Goal: Use online tool/utility: Utilize a website feature to perform a specific function

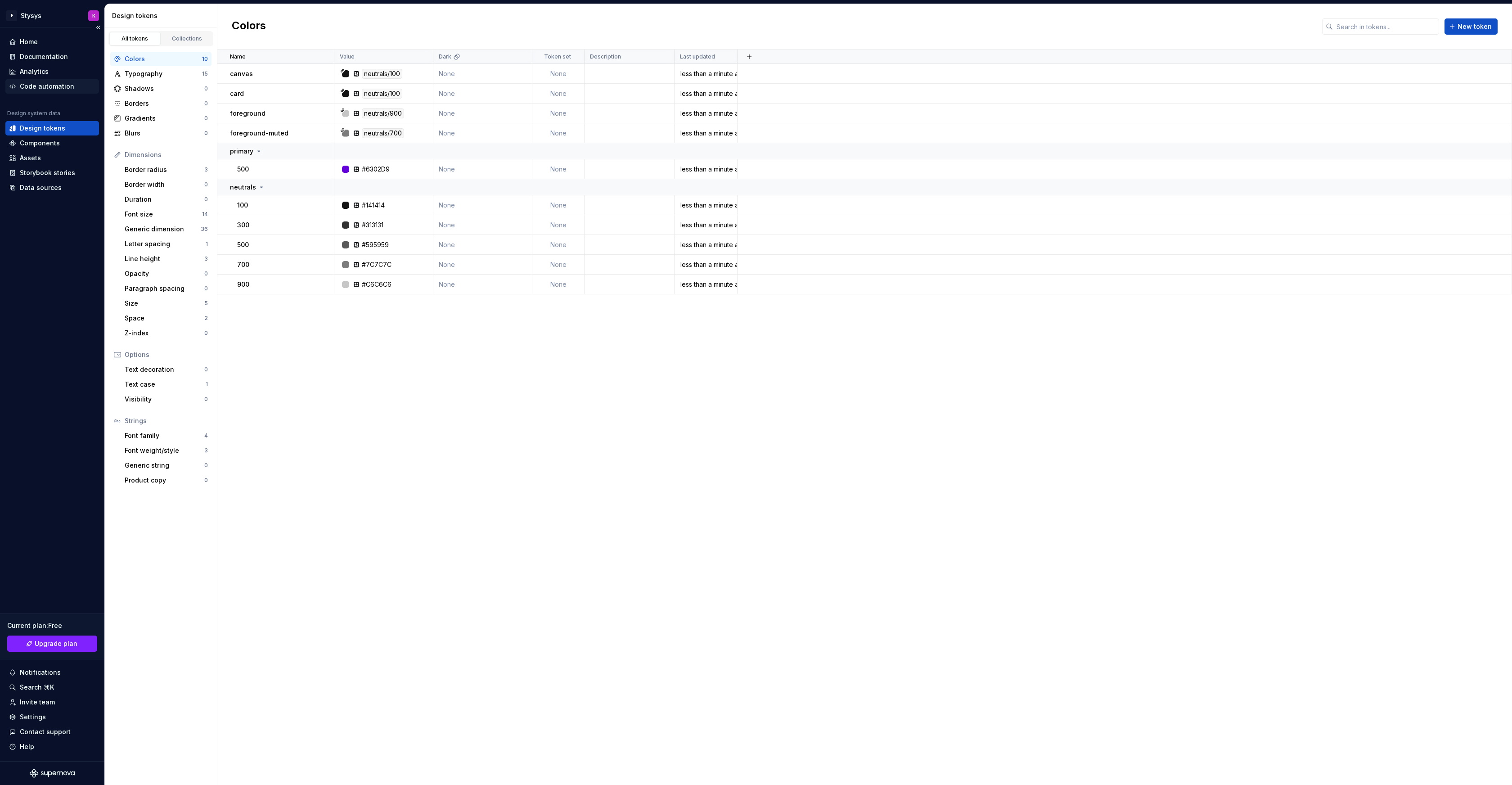
click at [34, 85] on div "Code automation" at bounding box center [47, 86] width 55 height 9
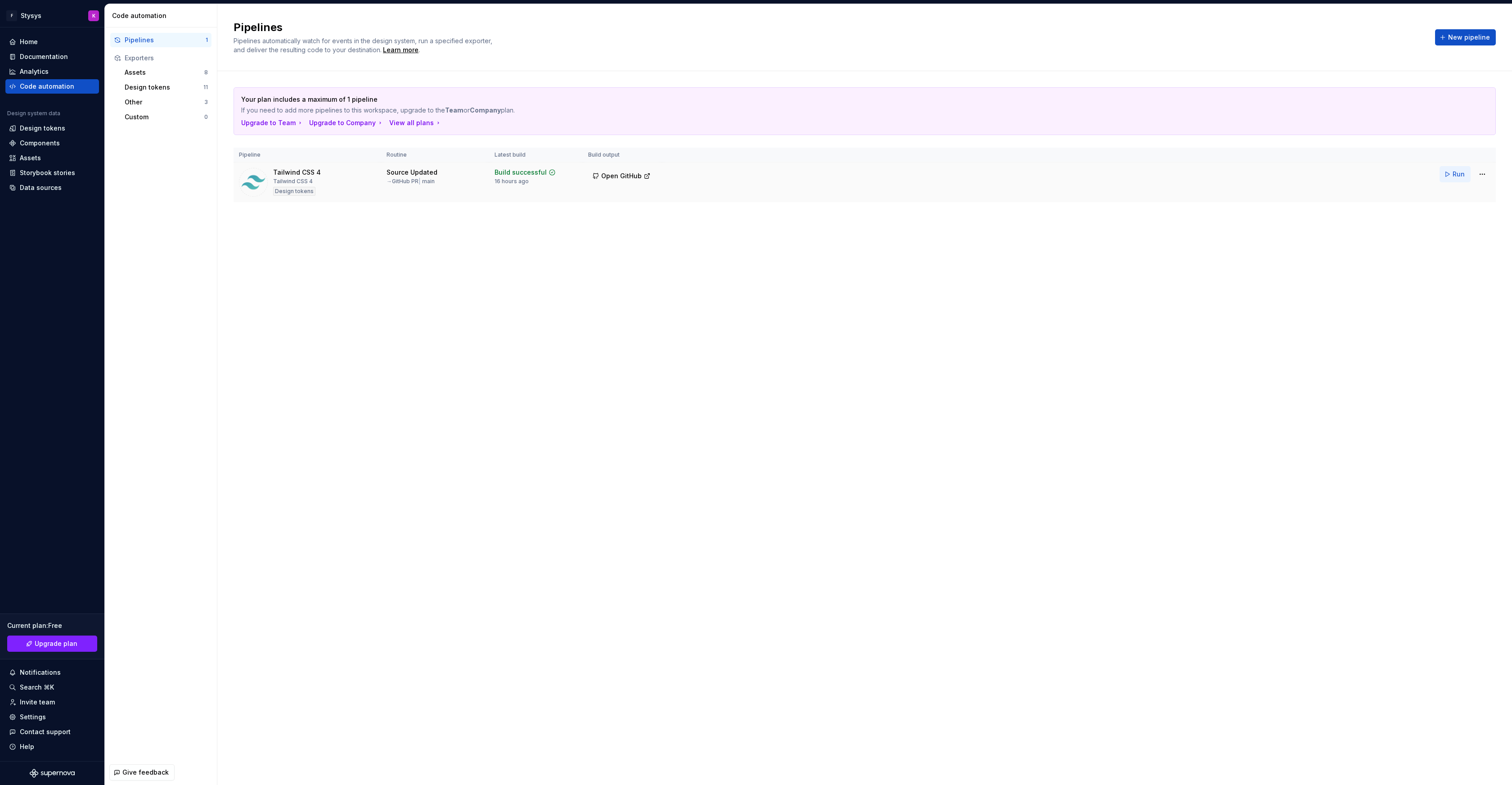
click at [1452, 178] on button "Run" at bounding box center [1455, 174] width 31 height 16
click at [606, 177] on span "Open GitHub" at bounding box center [621, 176] width 41 height 9
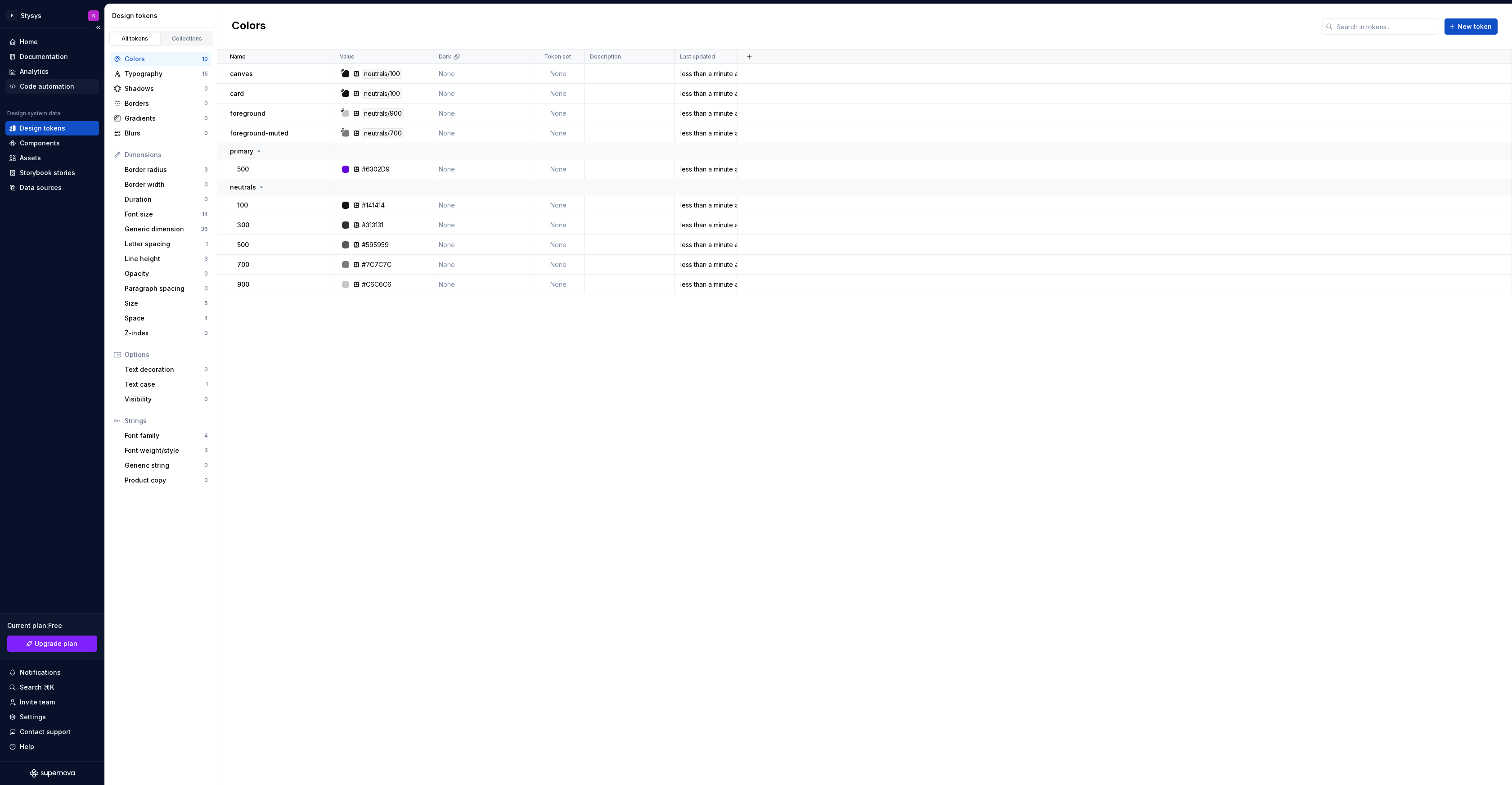
click at [56, 83] on div "Code automation" at bounding box center [47, 86] width 55 height 9
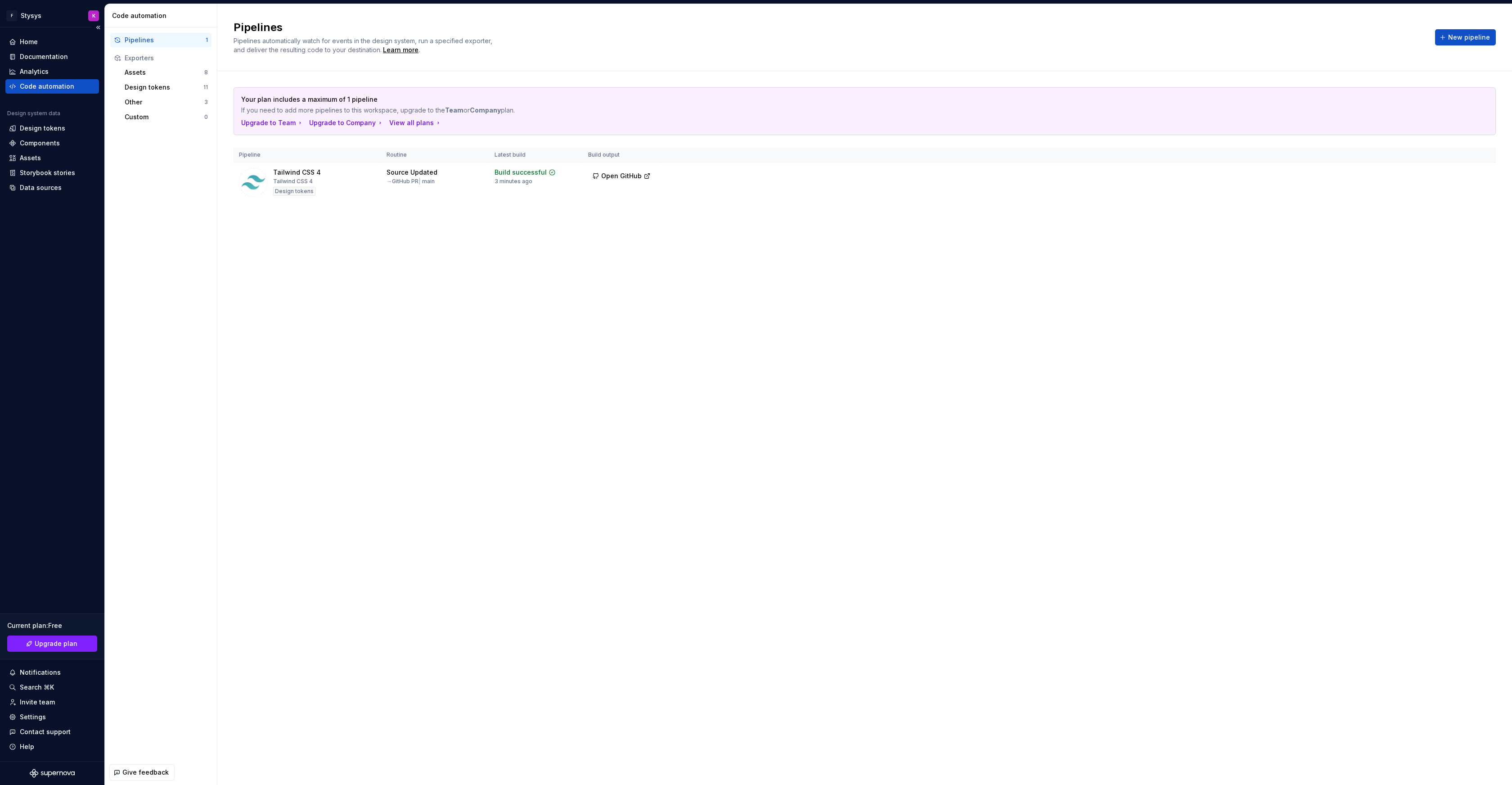
click at [42, 84] on div "Code automation" at bounding box center [47, 86] width 55 height 9
click at [1460, 173] on span "Run" at bounding box center [1459, 174] width 12 height 9
click at [605, 173] on span "Open GitHub" at bounding box center [621, 176] width 41 height 9
click at [606, 176] on span "Open GitHub" at bounding box center [621, 176] width 41 height 9
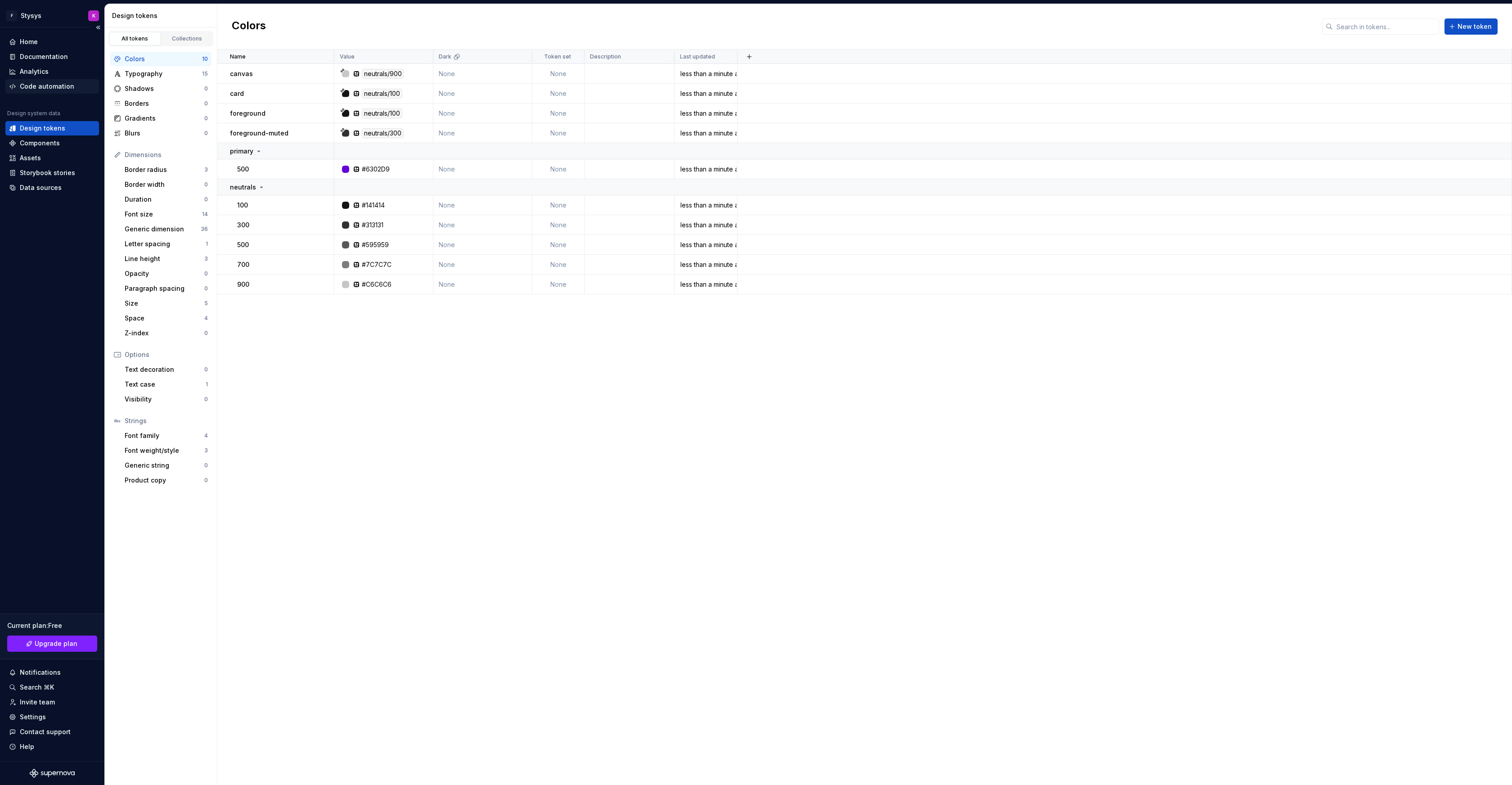
click at [43, 83] on div "Code automation" at bounding box center [47, 86] width 55 height 9
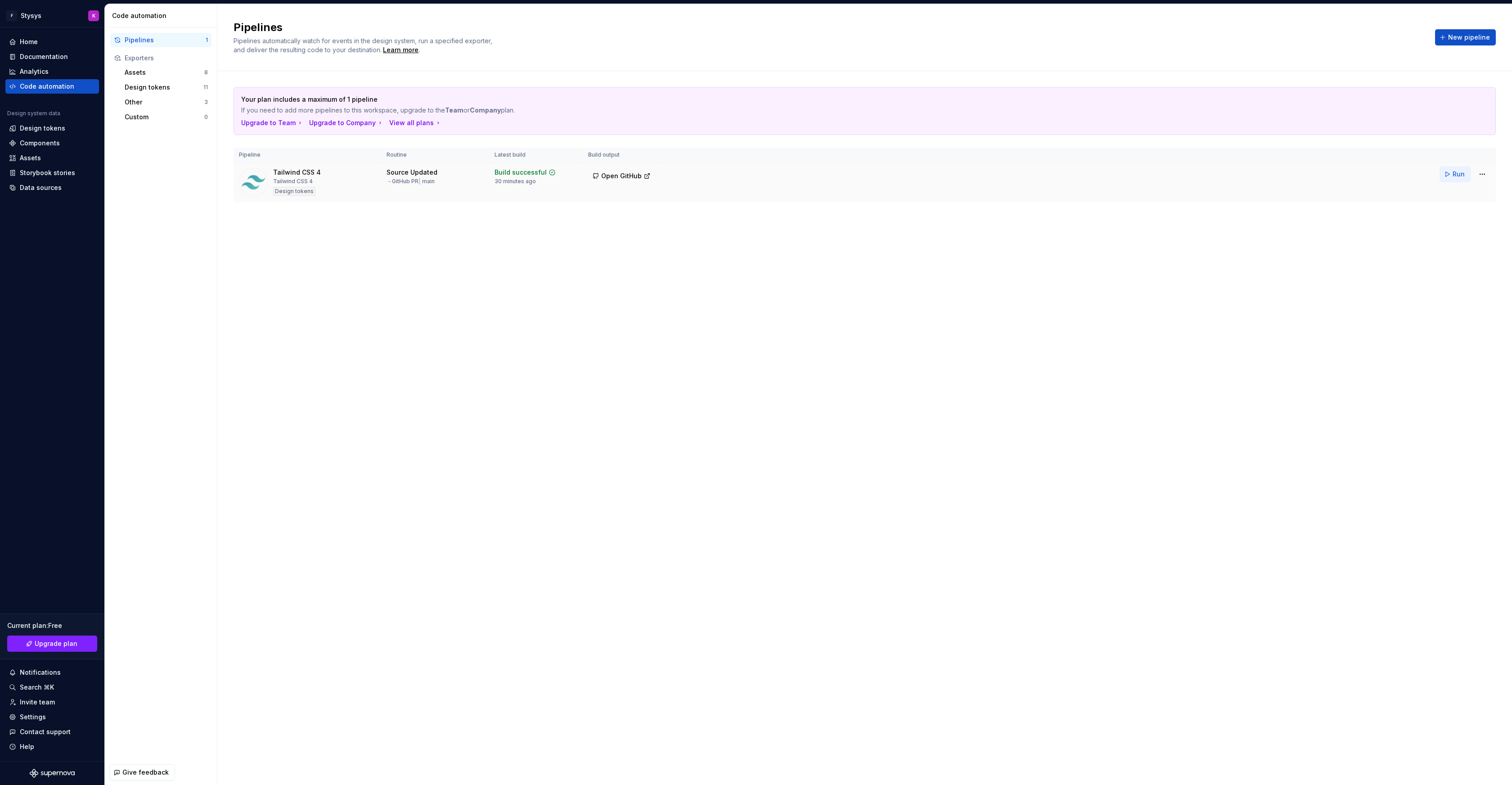
click at [1457, 173] on span "Run" at bounding box center [1459, 174] width 12 height 9
click at [613, 171] on span "Open GitHub" at bounding box center [621, 176] width 41 height 9
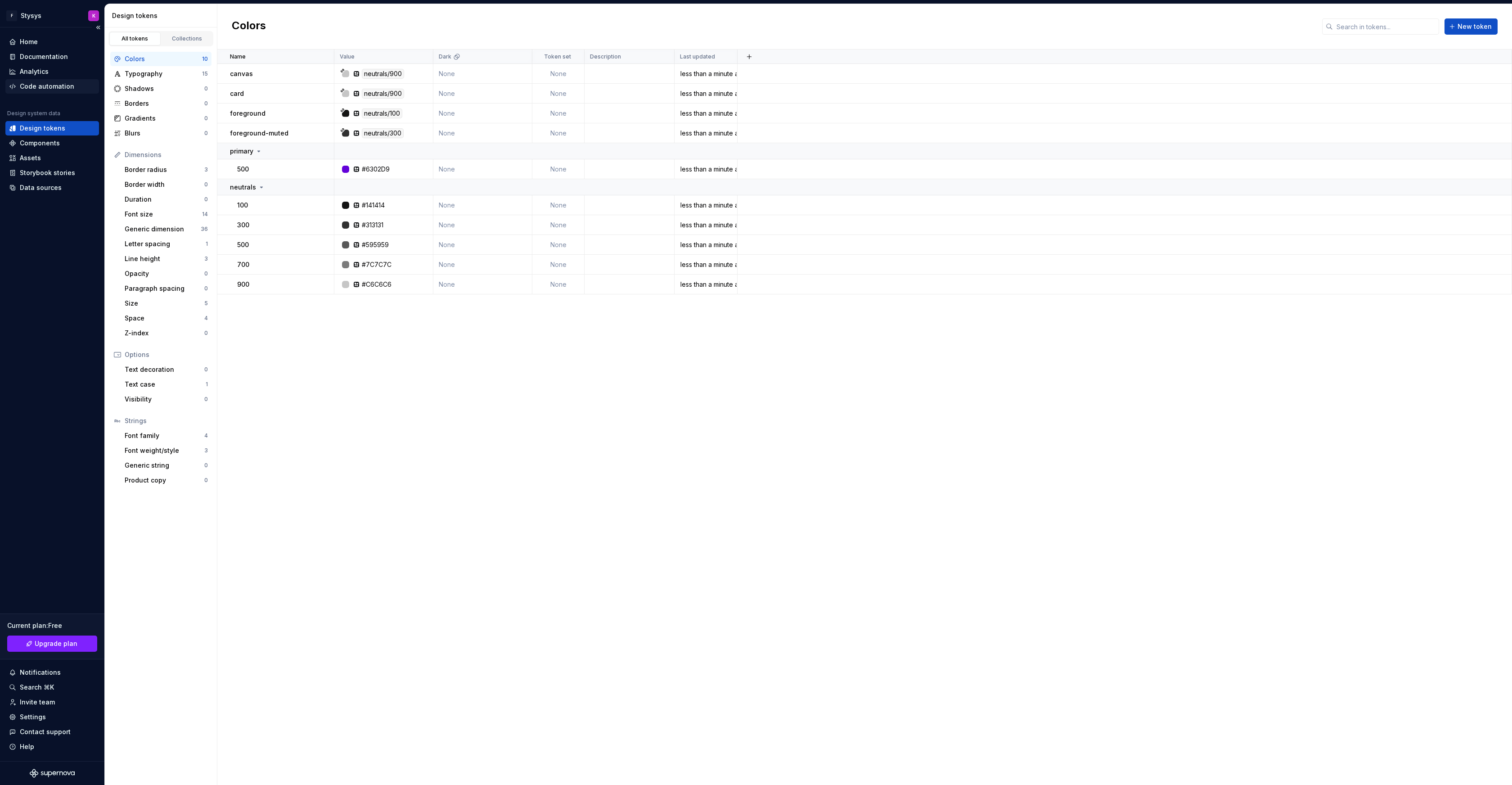
click at [34, 84] on div "Code automation" at bounding box center [47, 86] width 55 height 9
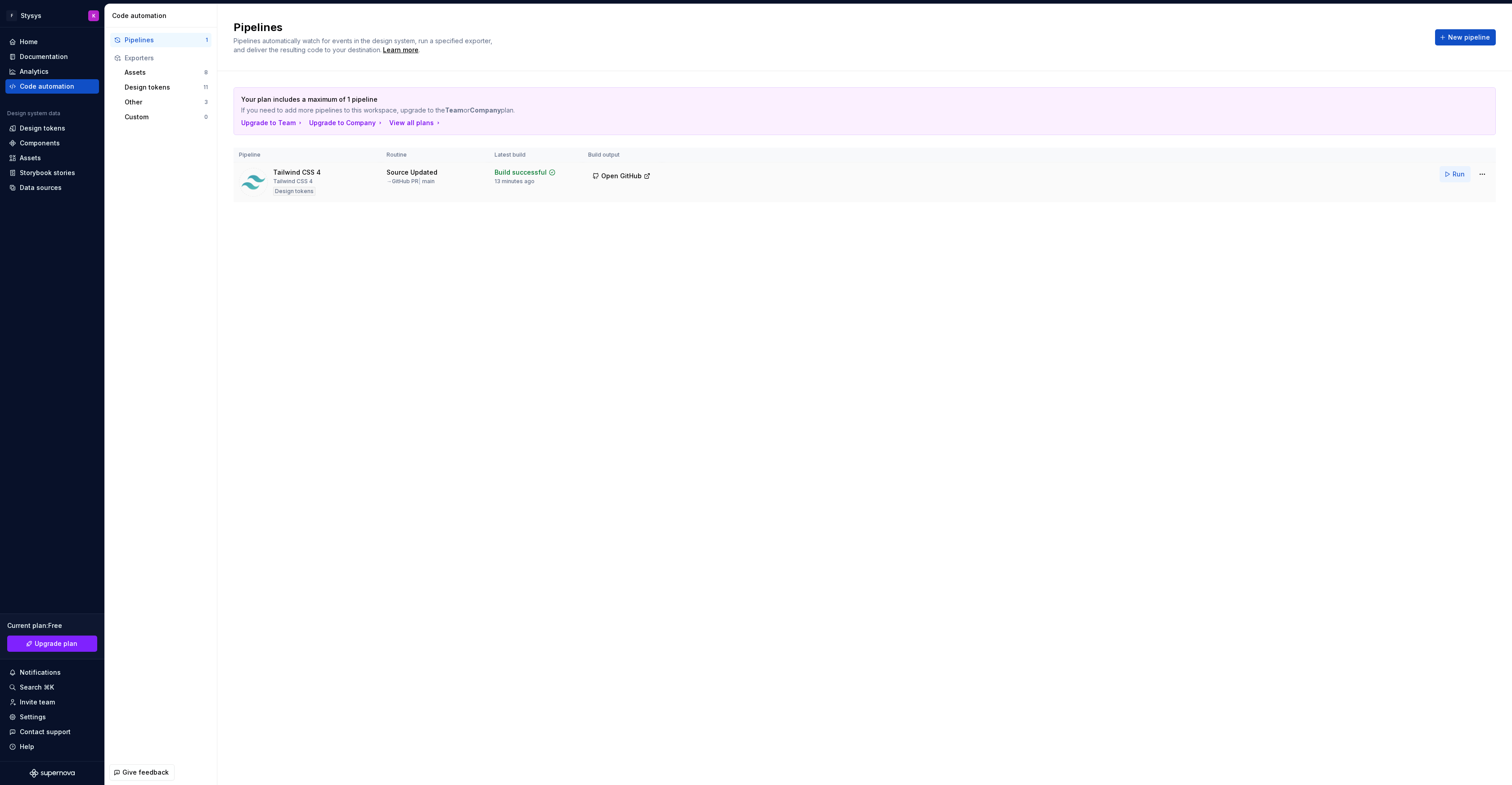
click at [1459, 172] on span "Run" at bounding box center [1459, 174] width 12 height 9
click at [1453, 178] on span "Run" at bounding box center [1459, 174] width 12 height 9
click at [609, 174] on span "Open GitHub" at bounding box center [621, 176] width 41 height 9
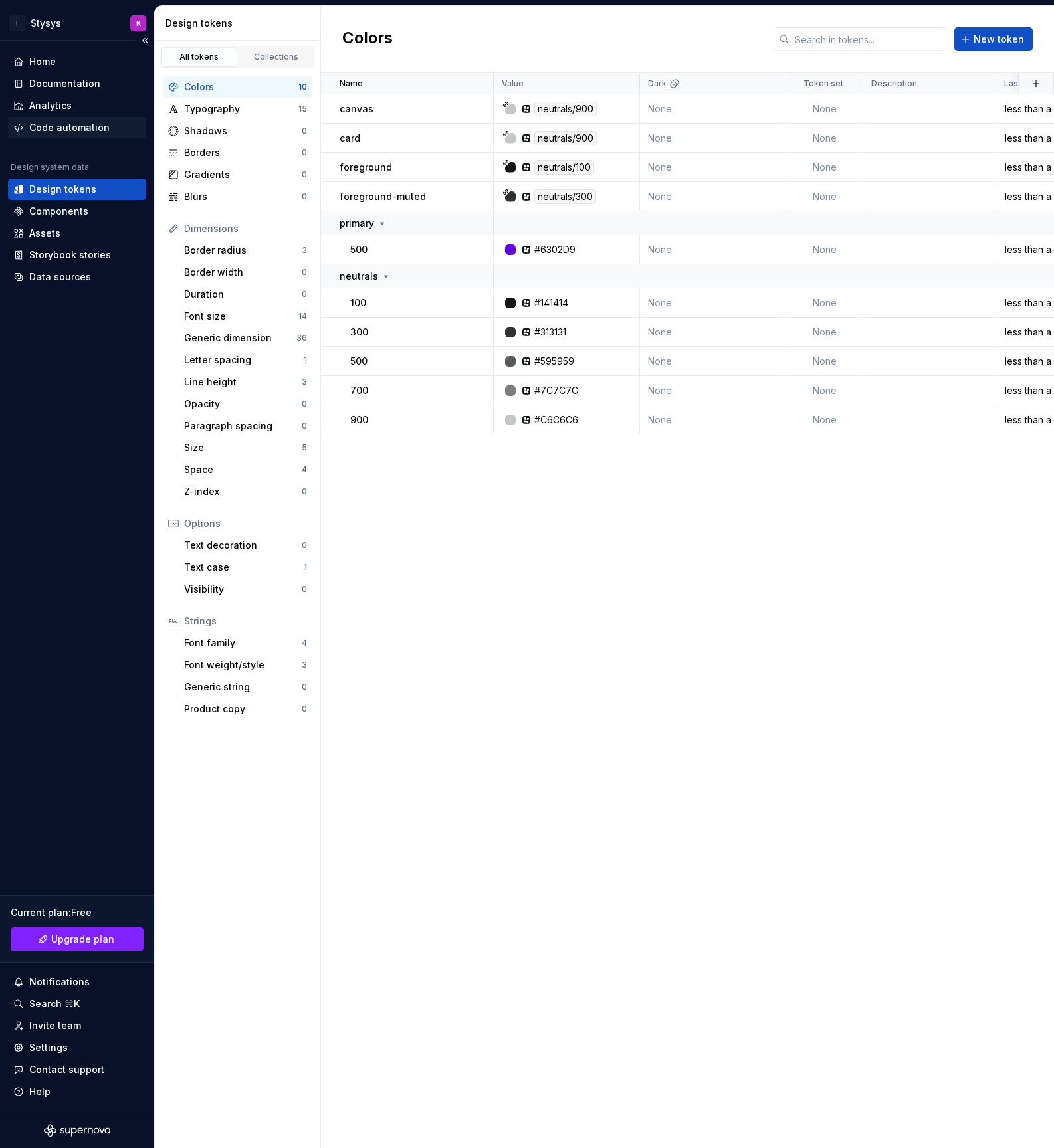
click at [66, 125] on div "Code automation" at bounding box center [69, 127] width 81 height 13
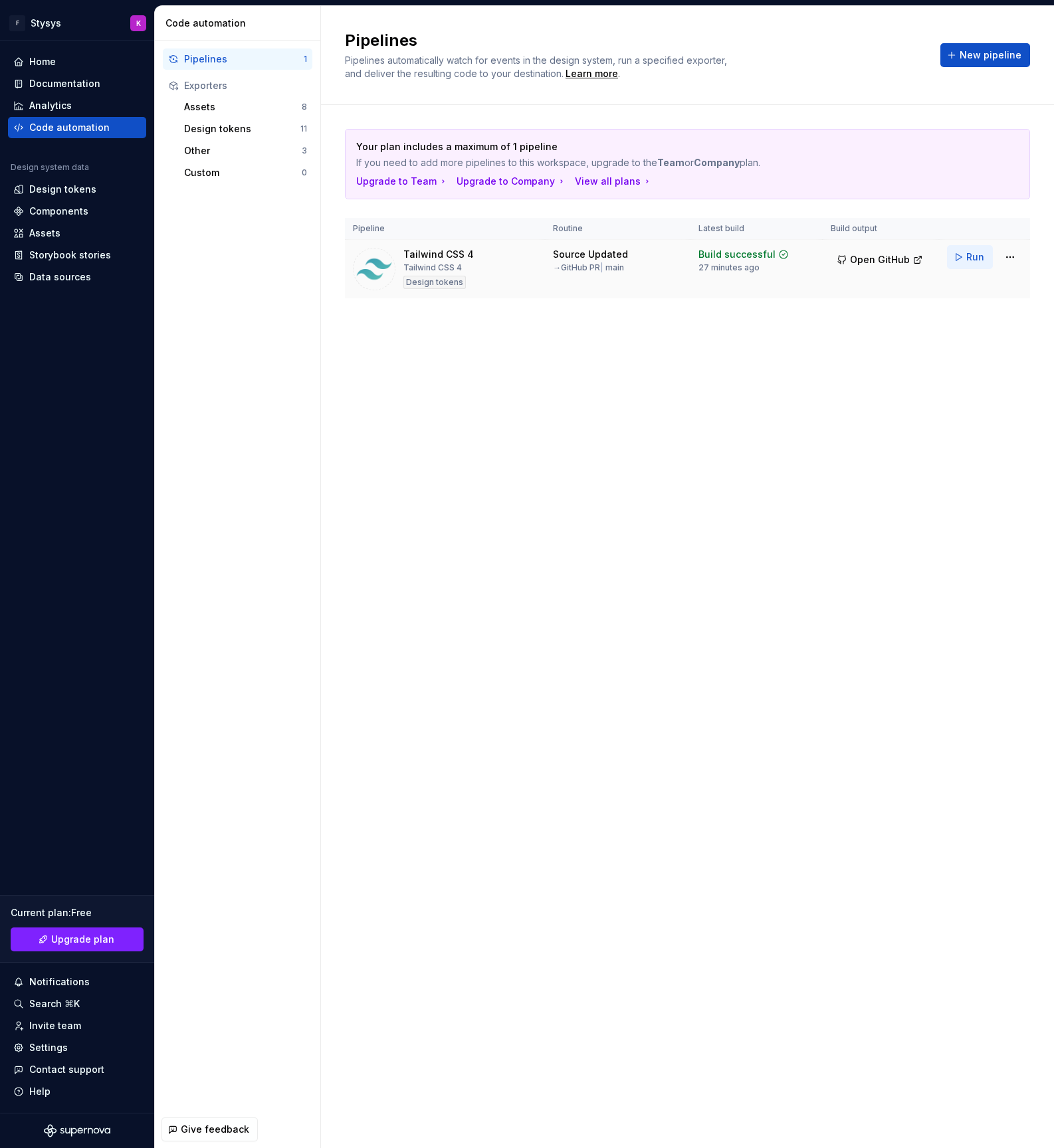
click at [972, 260] on span "Run" at bounding box center [975, 256] width 18 height 13
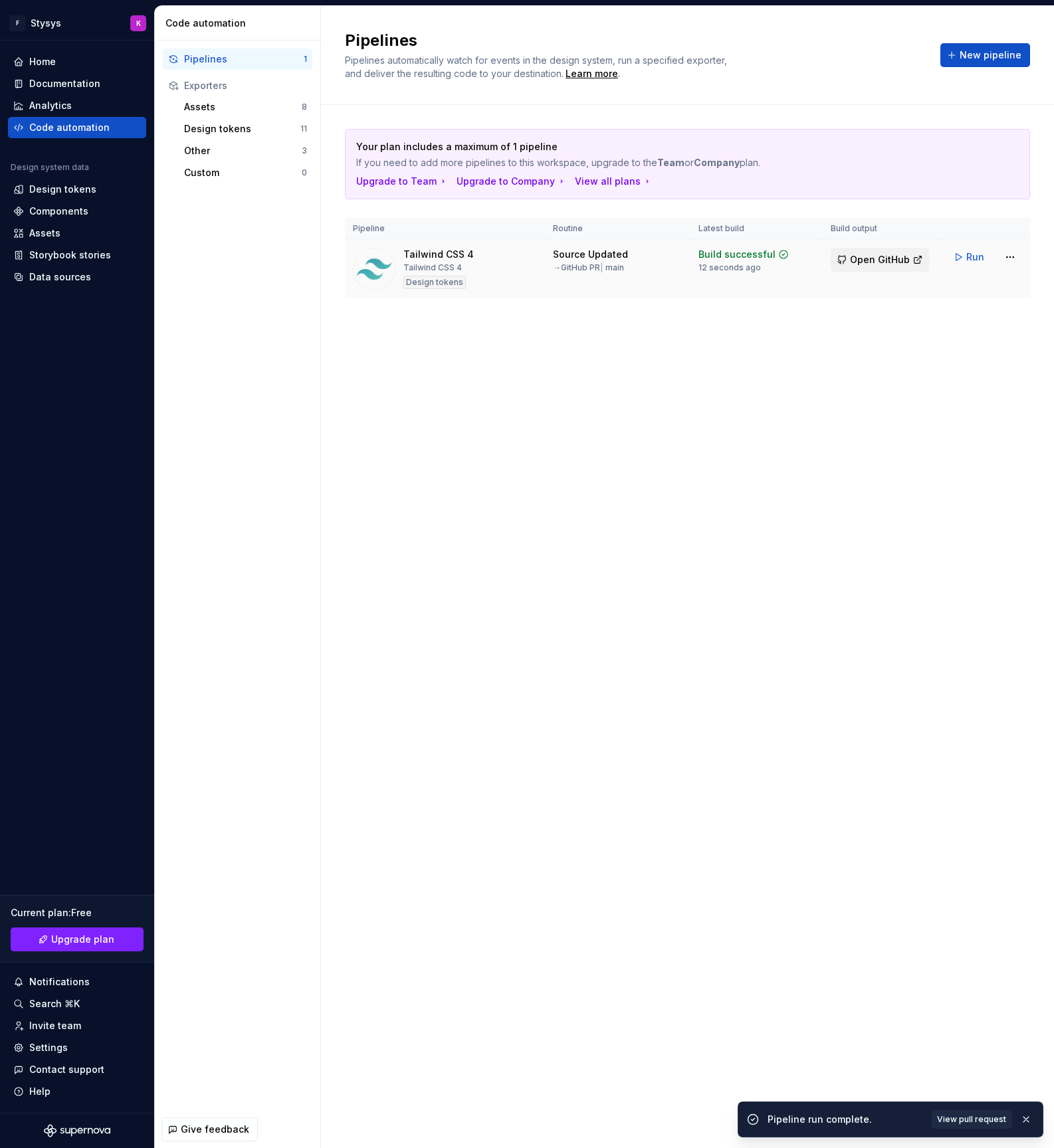
click at [848, 266] on button "Open GitHub" at bounding box center [879, 260] width 98 height 24
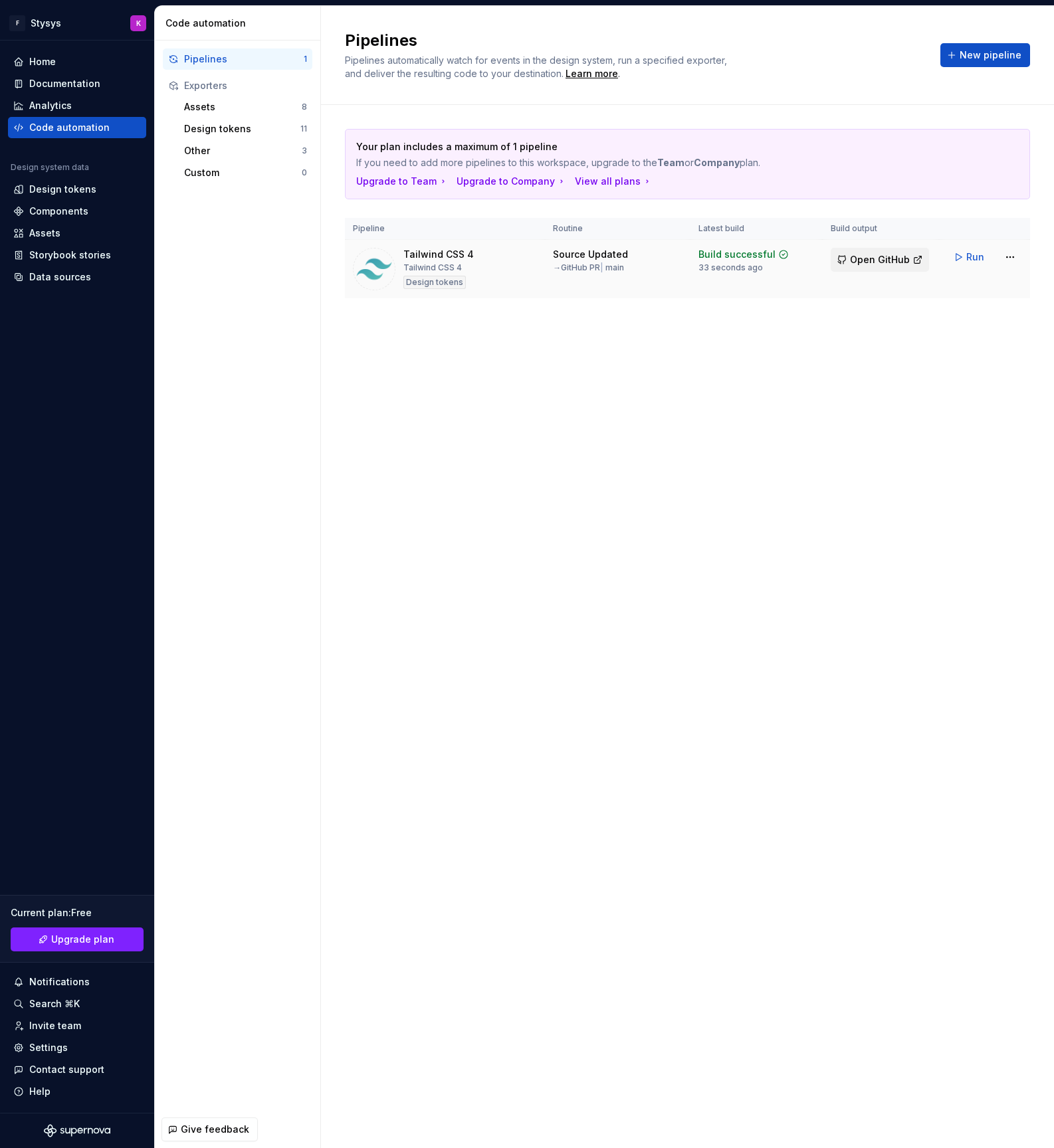
click at [873, 265] on span "Open GitHub" at bounding box center [880, 259] width 60 height 13
